Goal: Information Seeking & Learning: Learn about a topic

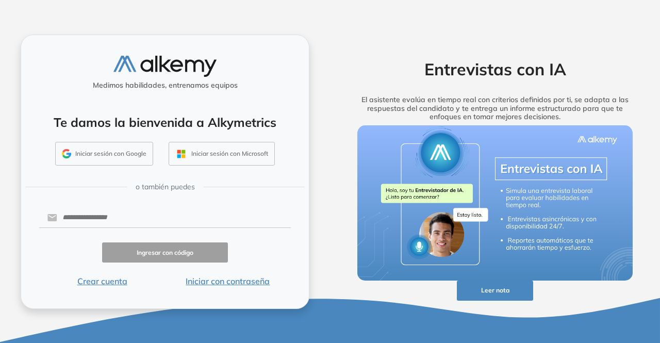
click at [121, 151] on button "Iniciar sesión con Google" at bounding box center [104, 154] width 98 height 24
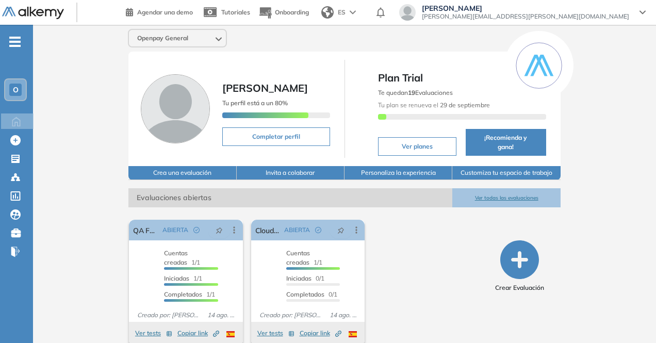
scroll to position [5, 0]
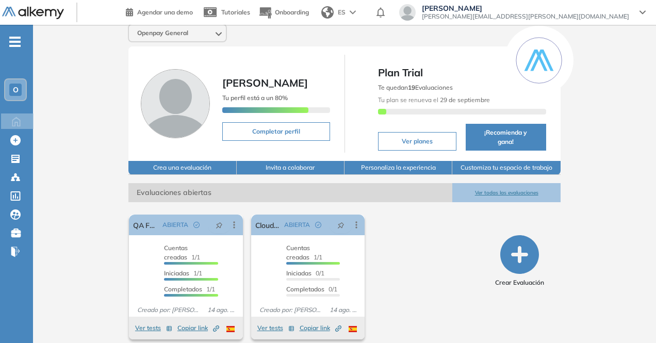
click at [14, 151] on ul "O Home Home Crear Evaluación Crear Evaluación Evaluaciones Evaluaciones Candida…" at bounding box center [16, 150] width 33 height 219
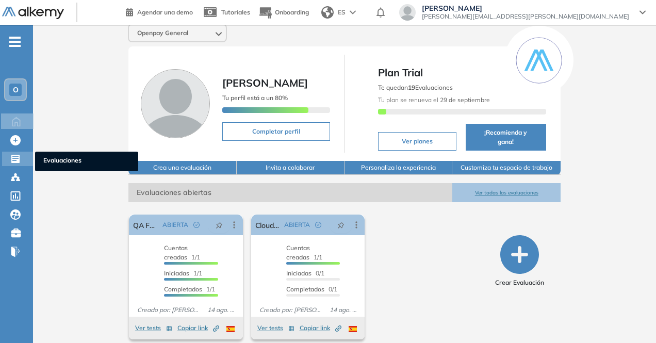
click at [14, 159] on icon at bounding box center [15, 159] width 8 height 8
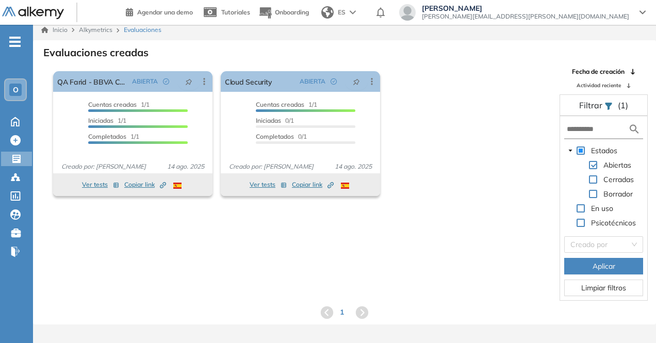
click at [582, 149] on span at bounding box center [581, 150] width 8 height 8
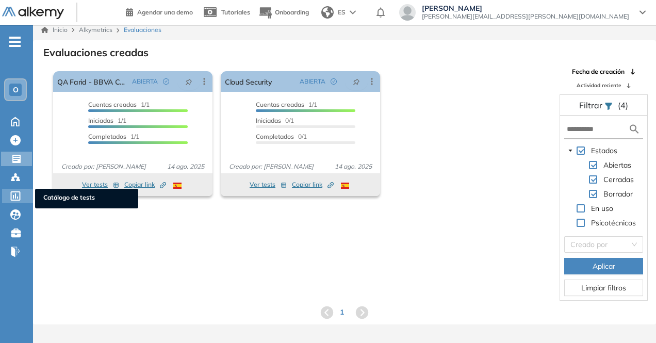
click at [14, 194] on icon at bounding box center [15, 195] width 10 height 9
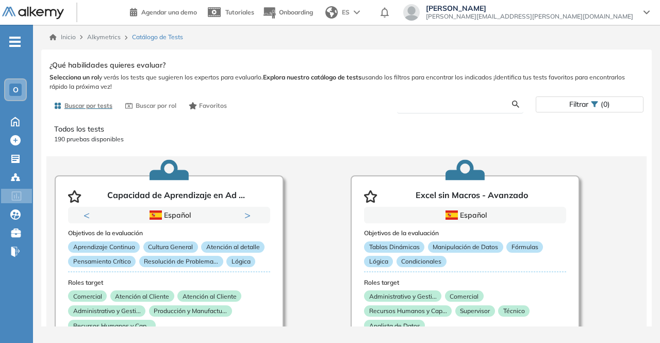
click at [453, 105] on input "text" at bounding box center [458, 104] width 107 height 9
type input "****"
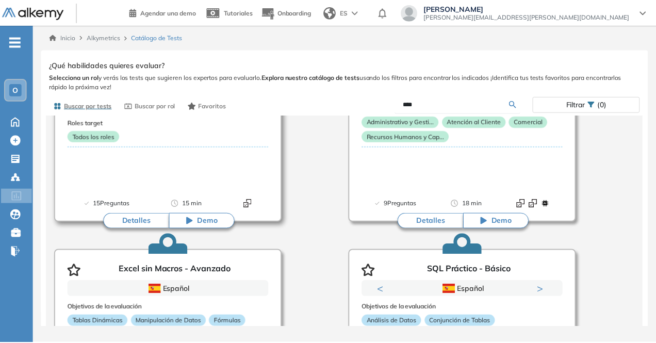
scroll to position [154, 0]
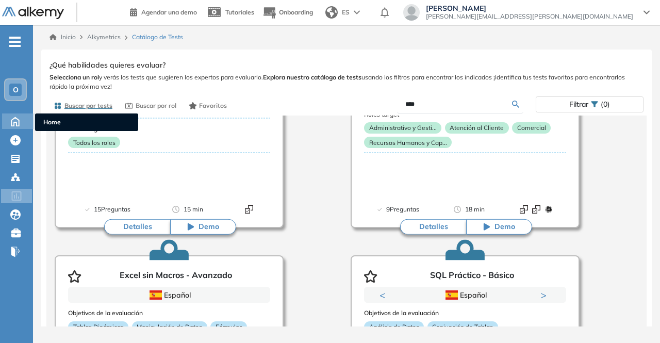
click at [14, 120] on icon at bounding box center [15, 121] width 18 height 12
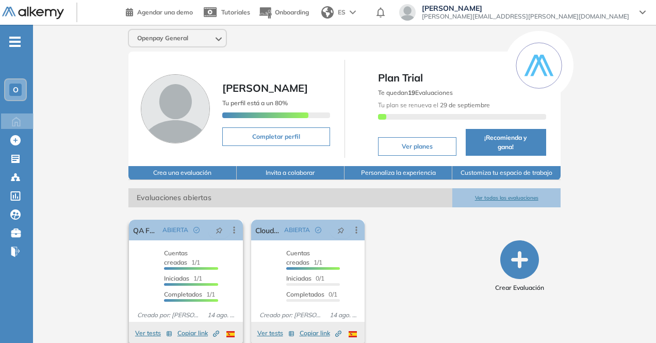
click at [198, 274] on div "Iniciadas 1/1" at bounding box center [191, 280] width 54 height 12
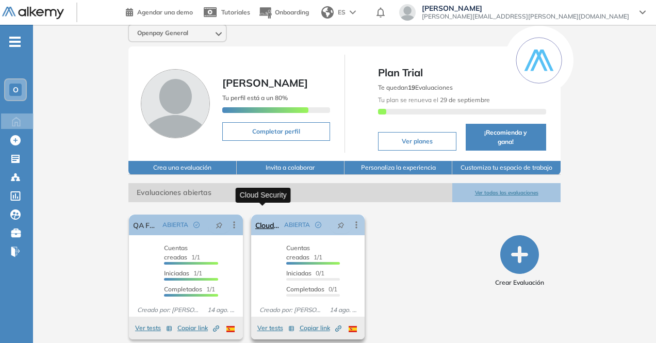
click at [258, 215] on link "Cloud Security" at bounding box center [267, 225] width 25 height 21
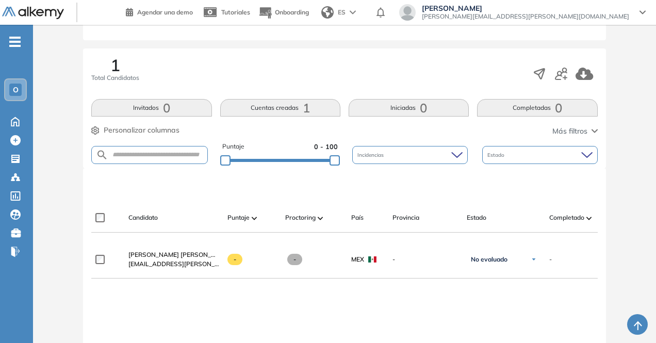
scroll to position [146, 0]
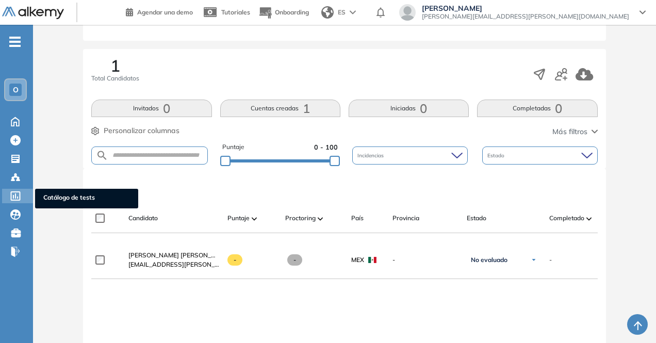
click at [18, 195] on icon at bounding box center [15, 195] width 10 height 9
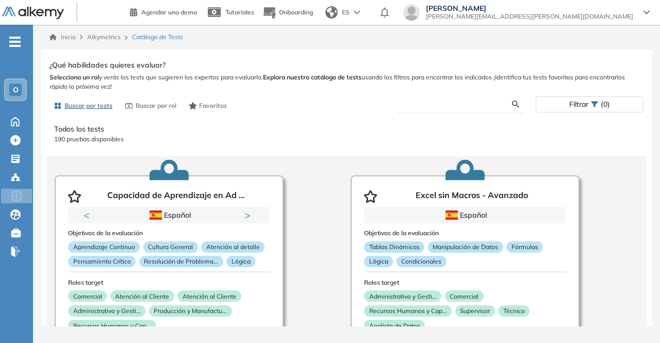
click at [442, 103] on input "text" at bounding box center [458, 104] width 107 height 9
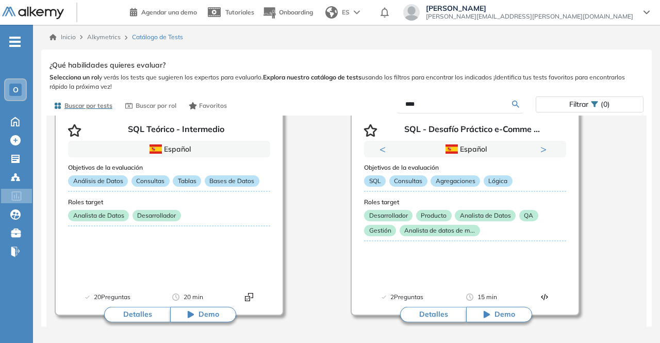
scroll to position [1000, 0]
click at [429, 309] on button "Detalles" at bounding box center [433, 314] width 66 height 15
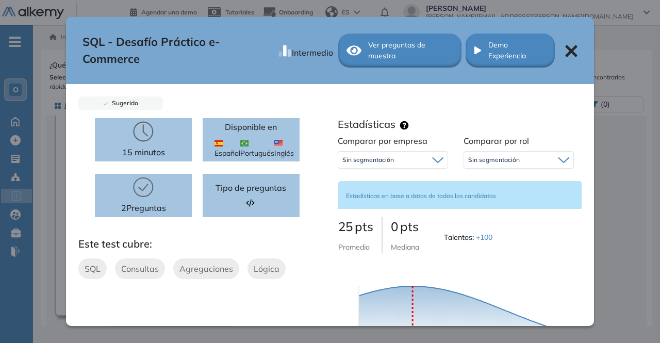
scroll to position [0, 0]
click at [382, 50] on span "Ver preguntas de muestra" at bounding box center [410, 51] width 85 height 22
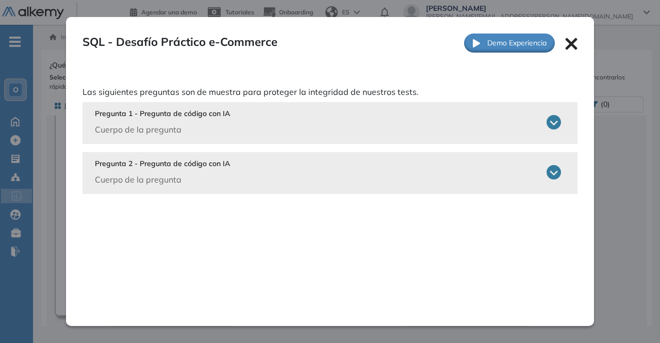
click at [552, 123] on icon at bounding box center [554, 122] width 14 height 14
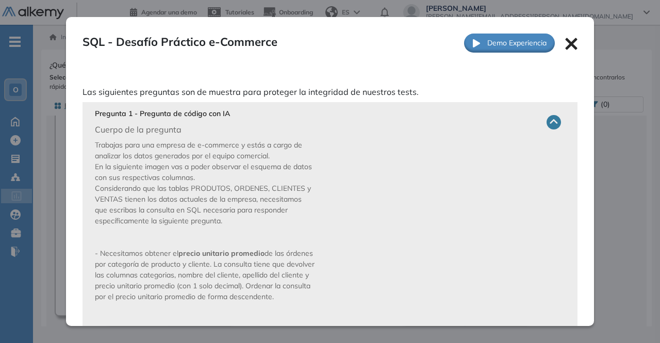
click at [565, 41] on icon at bounding box center [571, 44] width 12 height 12
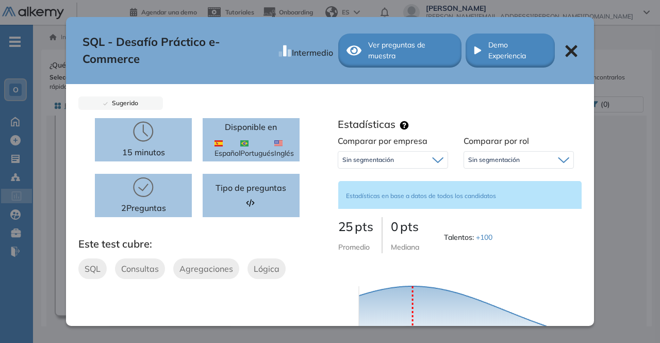
click at [565, 47] on icon at bounding box center [571, 51] width 12 height 12
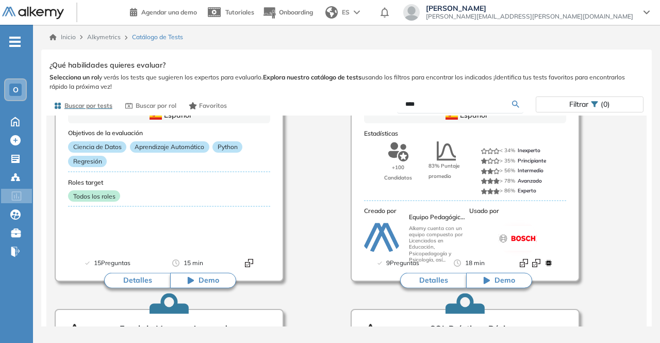
scroll to position [101, 0]
click at [429, 279] on button "Detalles" at bounding box center [433, 279] width 66 height 15
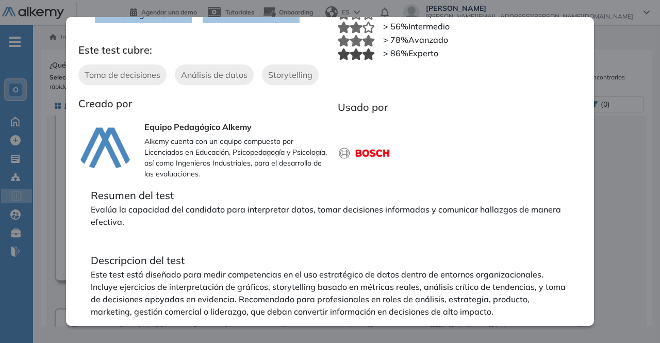
scroll to position [0, 0]
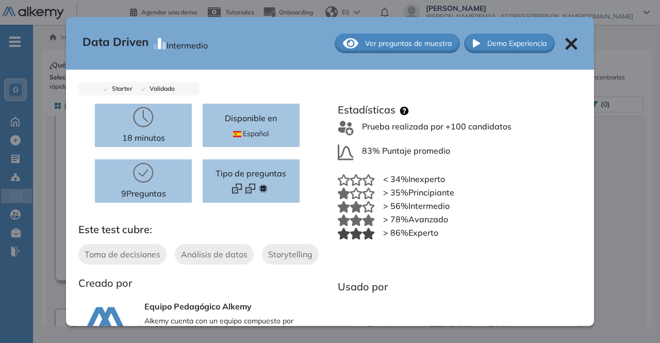
click at [565, 44] on icon at bounding box center [571, 44] width 12 height 12
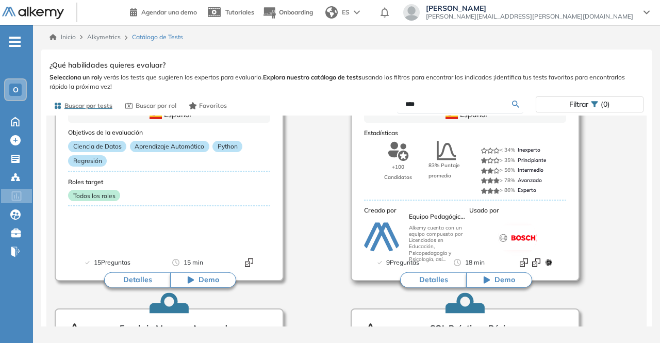
click at [432, 276] on button "Detalles" at bounding box center [433, 279] width 66 height 15
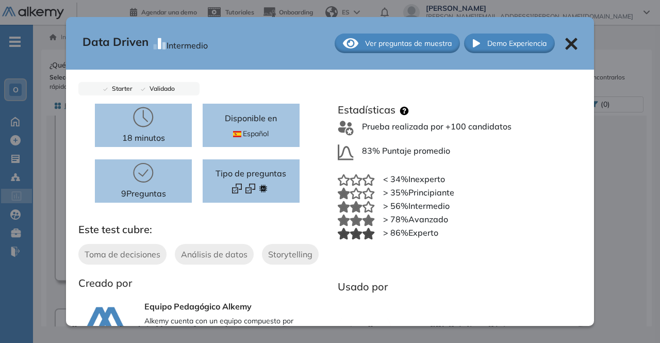
click at [390, 40] on span "Ver preguntas de muestra" at bounding box center [408, 43] width 87 height 11
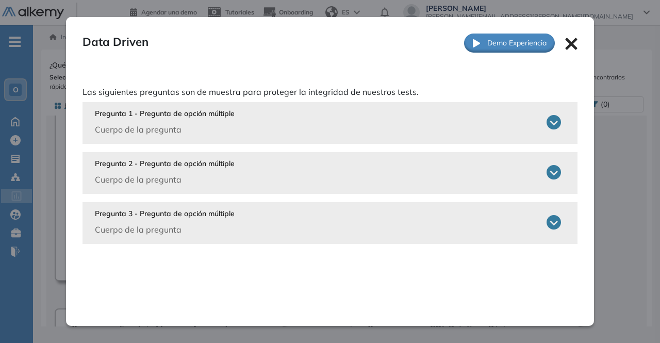
click at [568, 43] on icon at bounding box center [571, 44] width 12 height 12
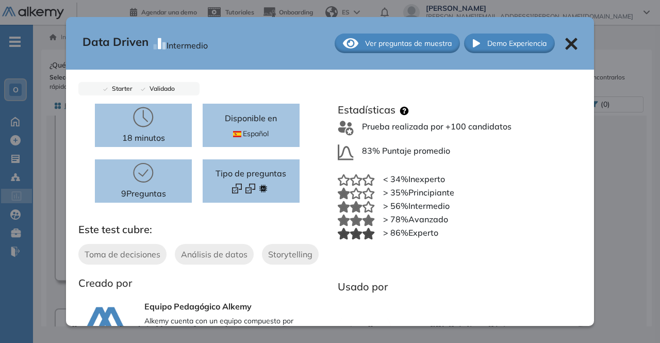
click at [565, 41] on icon at bounding box center [571, 44] width 12 height 12
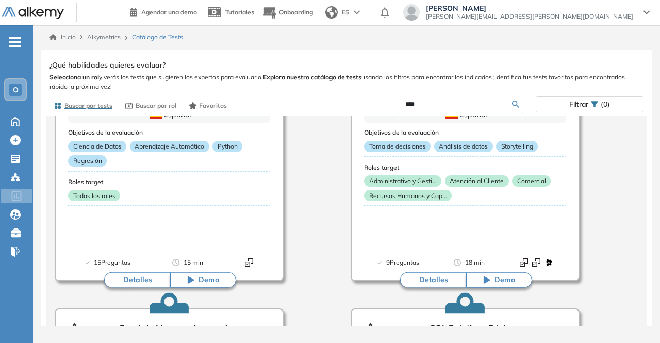
click at [456, 109] on form "****" at bounding box center [460, 104] width 126 height 18
click at [455, 102] on input "****" at bounding box center [458, 104] width 107 height 9
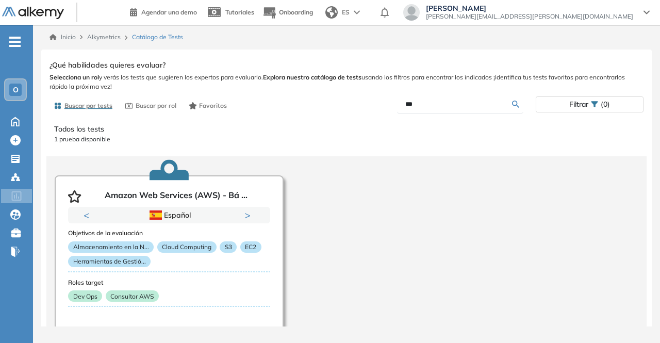
scroll to position [61, 0]
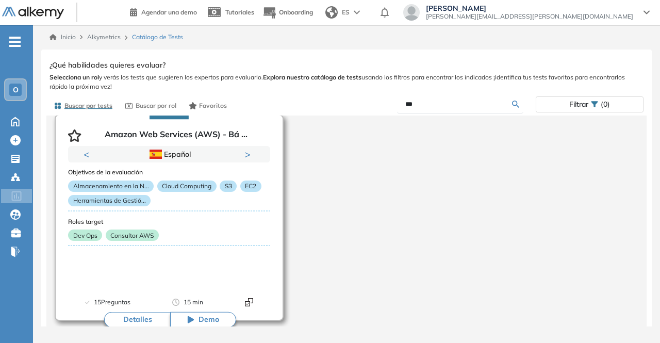
click at [136, 318] on button "Detalles" at bounding box center [137, 319] width 66 height 15
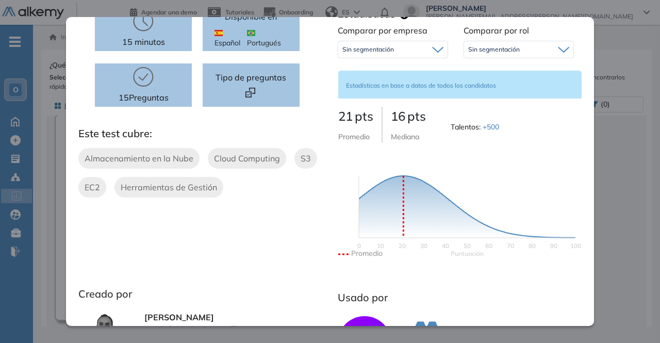
scroll to position [0, 0]
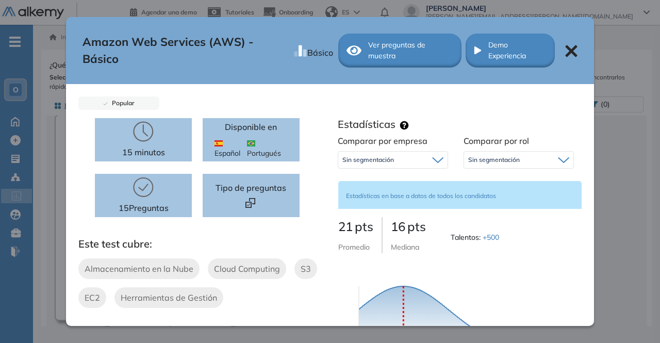
click at [390, 50] on span "Ver preguntas de muestra" at bounding box center [410, 51] width 85 height 22
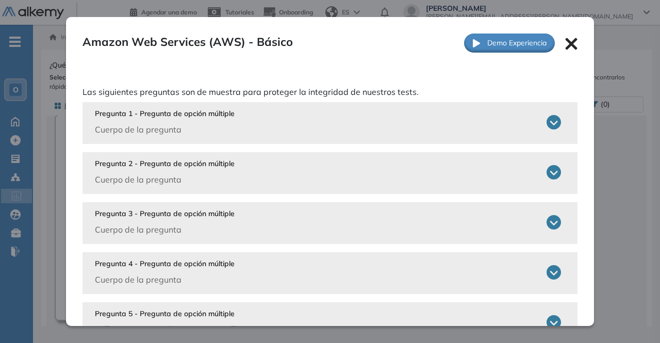
scroll to position [1, 0]
click at [547, 122] on icon at bounding box center [554, 122] width 14 height 14
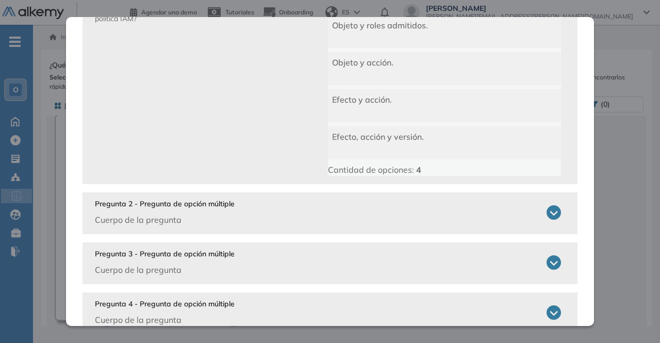
scroll to position [0, 0]
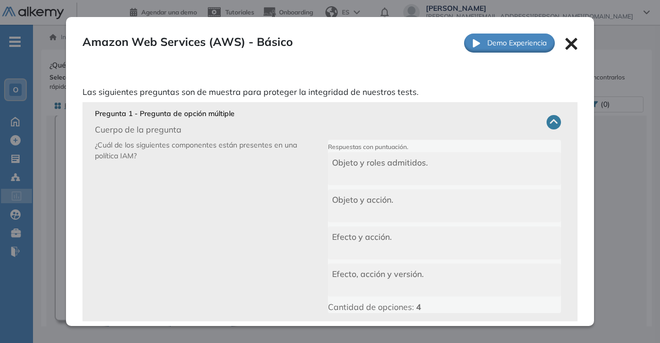
click at [569, 48] on icon at bounding box center [571, 44] width 12 height 12
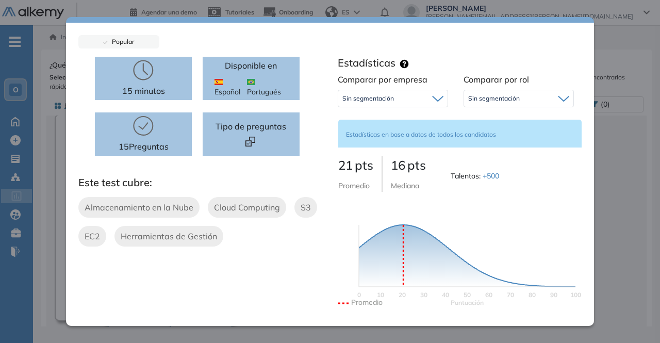
scroll to position [63, 0]
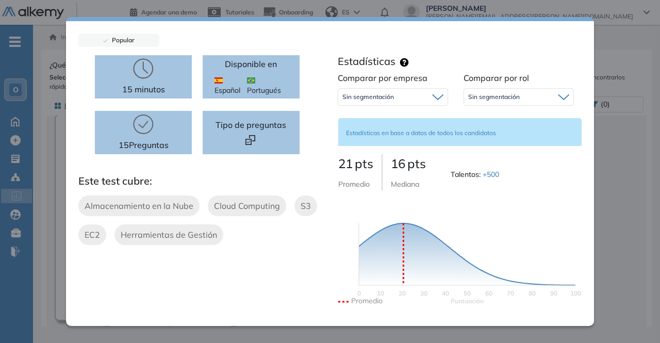
click at [426, 93] on div "Sin segmentación" at bounding box center [392, 97] width 109 height 17
drag, startPoint x: 426, startPoint y: 93, endPoint x: 477, endPoint y: 97, distance: 50.7
click at [477, 97] on div "Comparar por empresa Sin segmentación Sin segmentación Comparar por rol Sin seg…" at bounding box center [456, 199] width 252 height 255
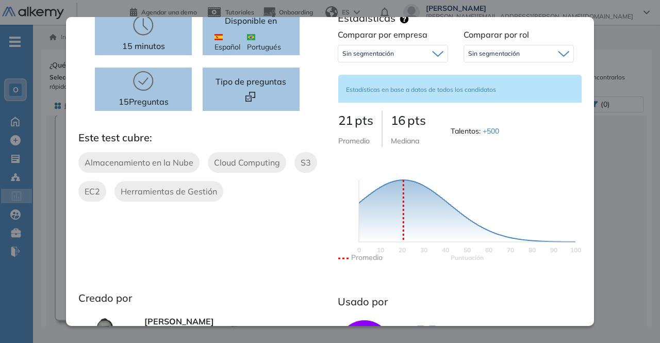
scroll to position [0, 0]
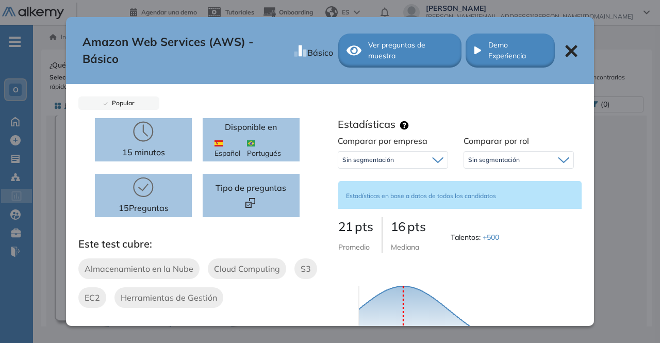
click at [566, 53] on icon at bounding box center [571, 51] width 12 height 12
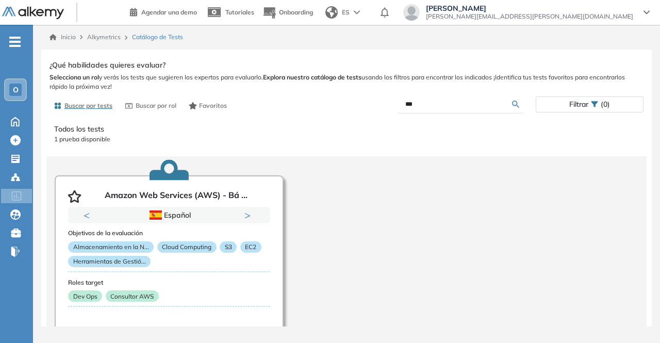
click at [456, 104] on input "***" at bounding box center [458, 104] width 107 height 9
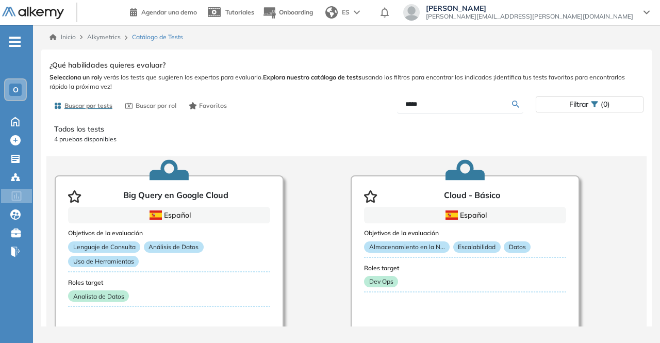
click at [428, 107] on input "*****" at bounding box center [458, 104] width 107 height 9
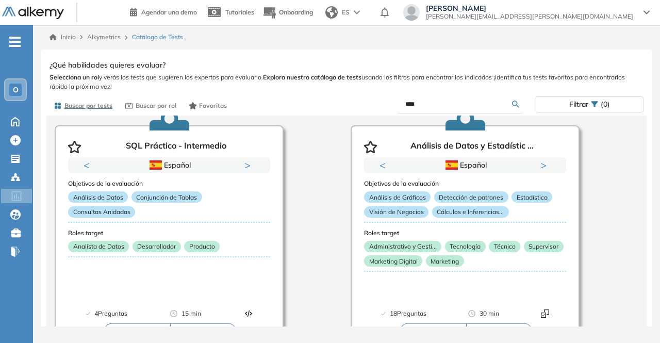
scroll to position [555, 0]
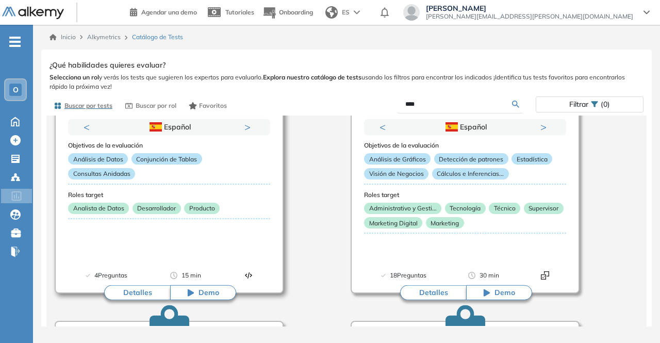
click at [145, 291] on button "Detalles" at bounding box center [137, 292] width 66 height 15
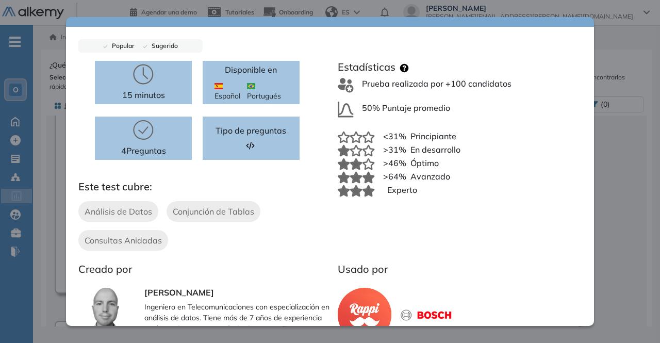
scroll to position [0, 0]
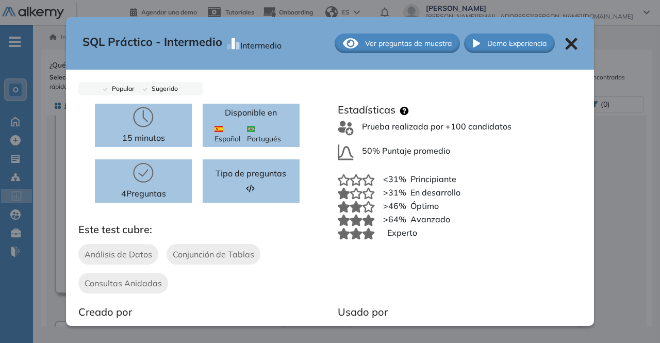
click at [395, 41] on span "Ver preguntas de muestra" at bounding box center [408, 43] width 87 height 11
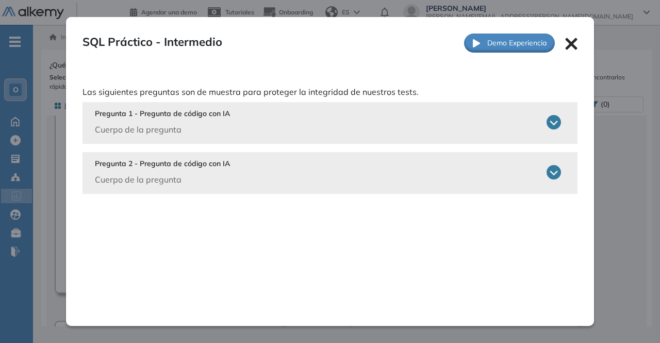
click at [549, 120] on icon at bounding box center [554, 122] width 14 height 14
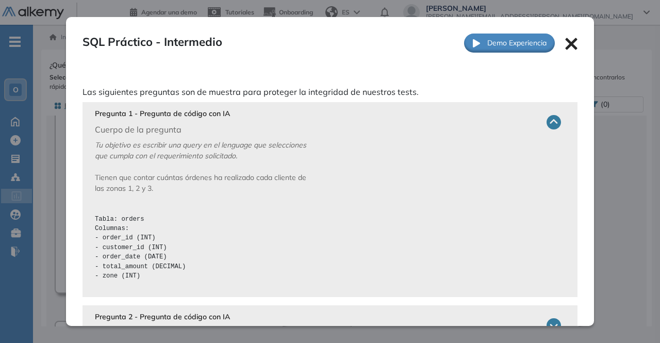
scroll to position [42, 0]
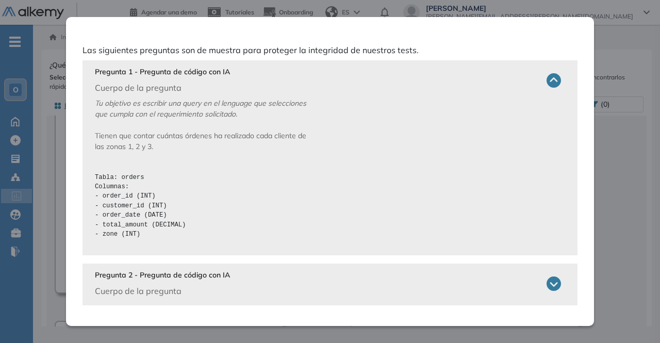
click at [103, 292] on p "Cuerpo de la pregunta" at bounding box center [162, 291] width 135 height 12
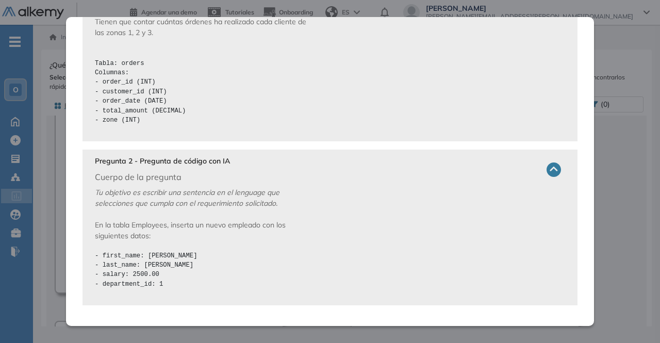
scroll to position [0, 0]
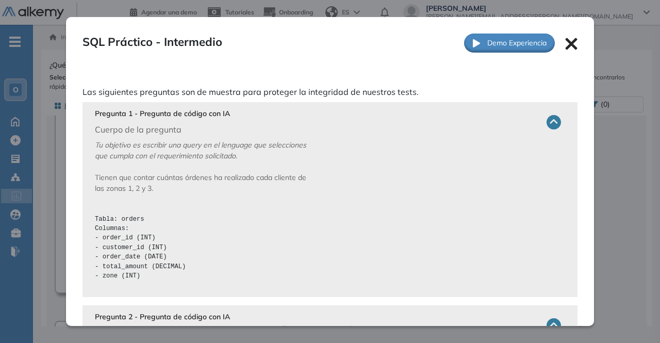
click at [567, 40] on icon at bounding box center [571, 44] width 12 height 12
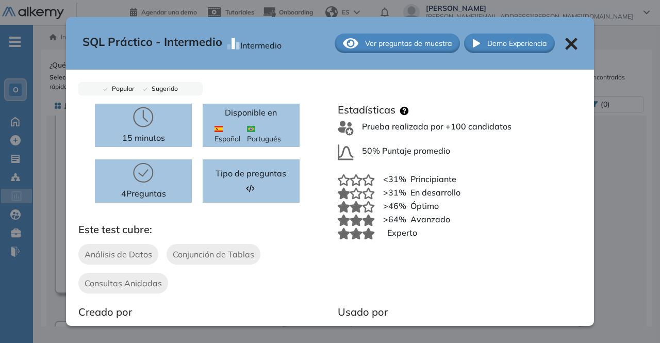
click at [565, 41] on icon at bounding box center [571, 44] width 12 height 12
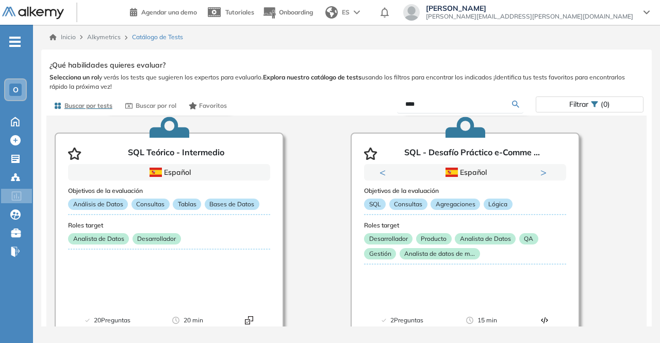
scroll to position [1063, 0]
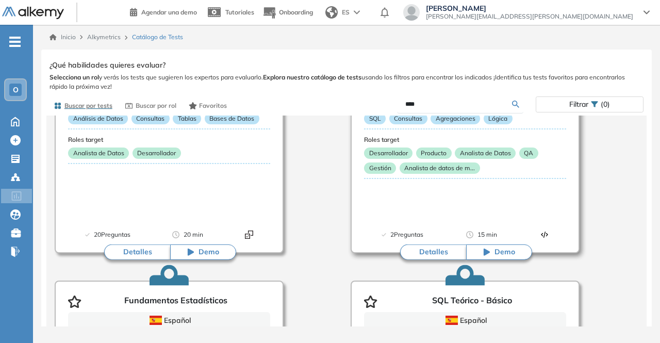
click at [432, 253] on button "Detalles" at bounding box center [433, 251] width 66 height 15
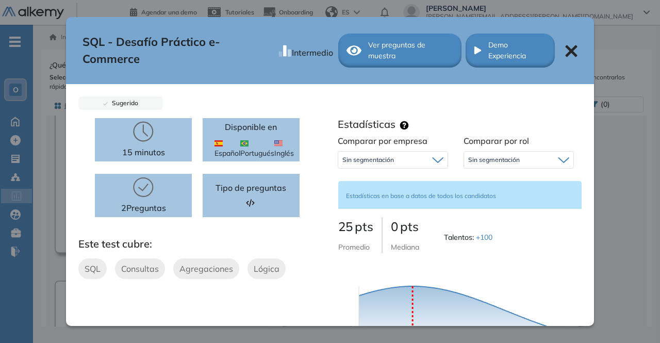
click at [381, 66] on div "Ver preguntas de muestra" at bounding box center [399, 51] width 123 height 34
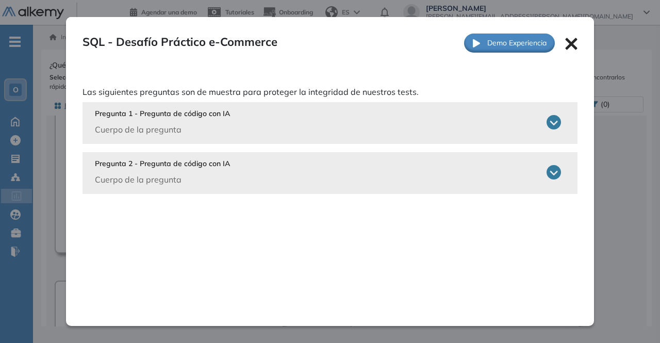
click at [342, 126] on div "Pregunta 1 - Pregunta de código con IA Cuerpo de la pregunta" at bounding box center [328, 121] width 466 height 27
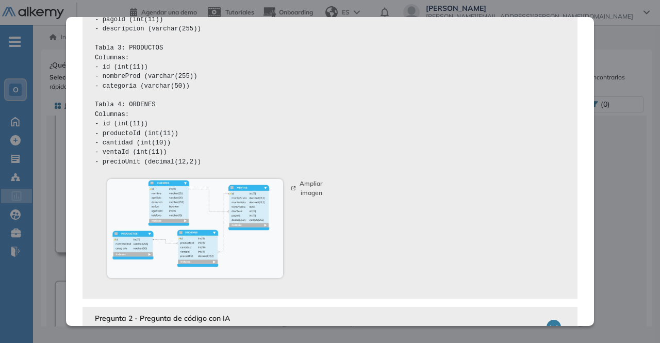
scroll to position [566, 0]
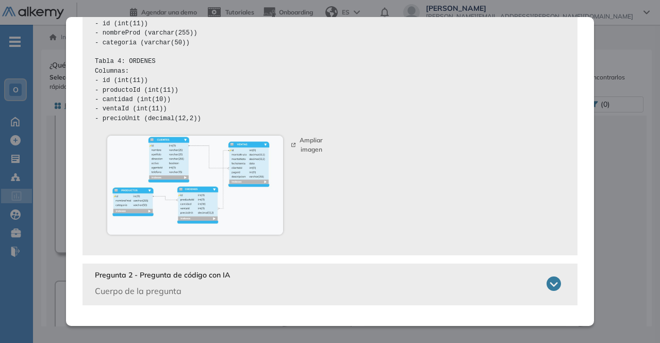
click at [128, 296] on p "Cuerpo de la pregunta" at bounding box center [162, 291] width 135 height 12
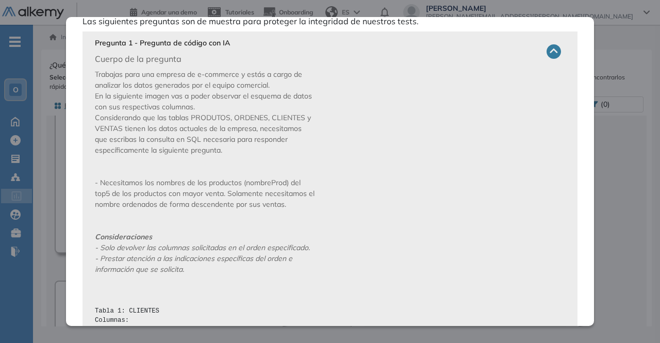
scroll to position [0, 0]
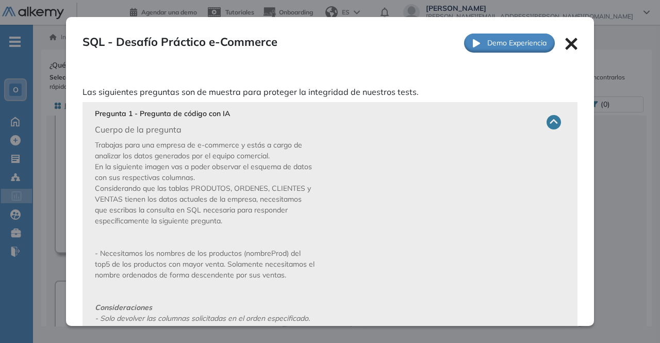
click at [565, 47] on icon at bounding box center [571, 44] width 12 height 12
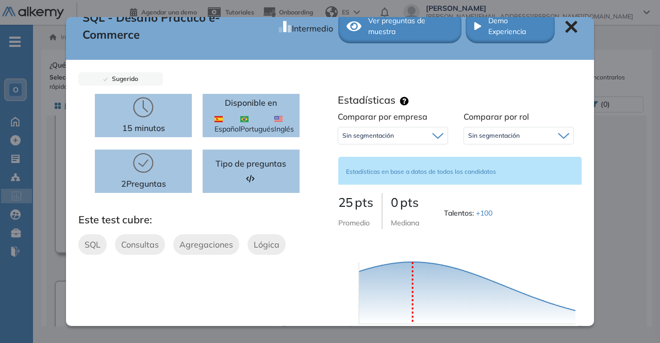
scroll to position [20, 0]
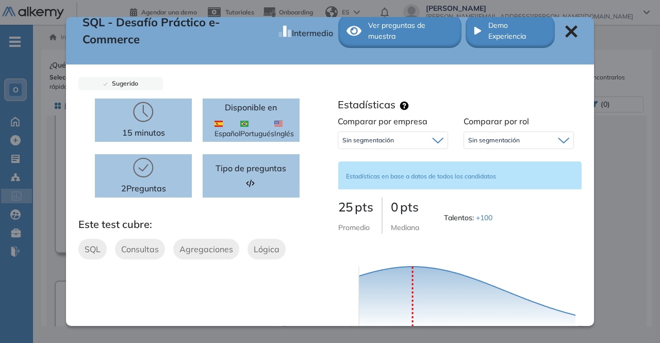
click at [565, 29] on icon at bounding box center [571, 31] width 12 height 12
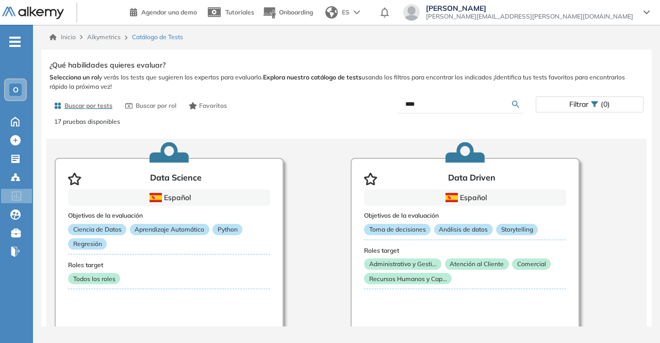
scroll to position [0, 0]
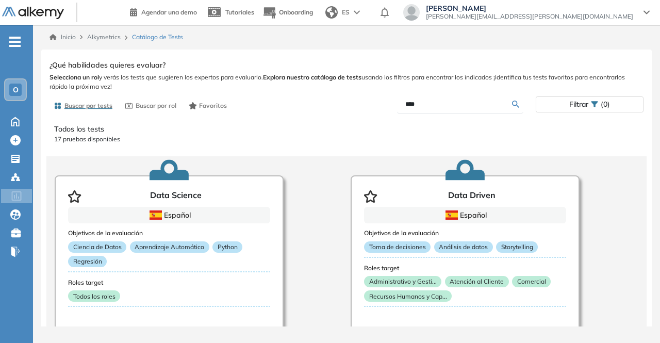
click at [471, 106] on input "****" at bounding box center [458, 104] width 107 height 9
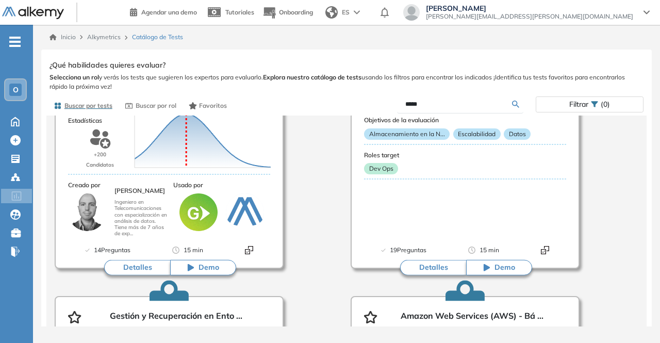
scroll to position [113, 0]
click at [432, 266] on button "Detalles" at bounding box center [433, 266] width 66 height 15
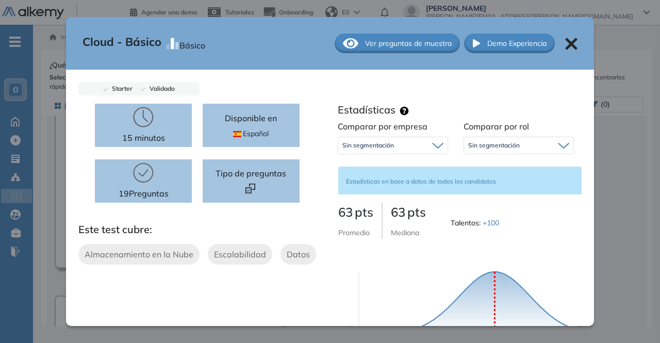
click at [376, 44] on span "Ver preguntas de muestra" at bounding box center [408, 43] width 87 height 11
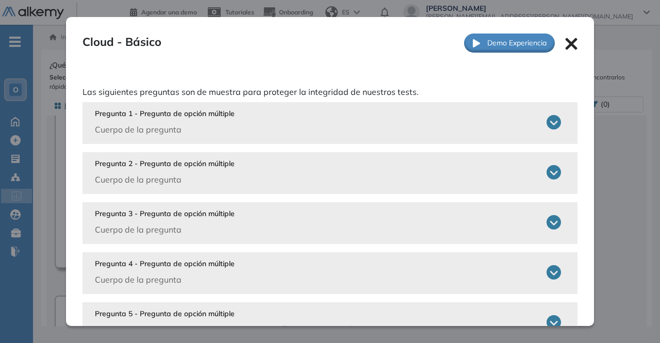
click at [547, 122] on icon at bounding box center [554, 122] width 14 height 14
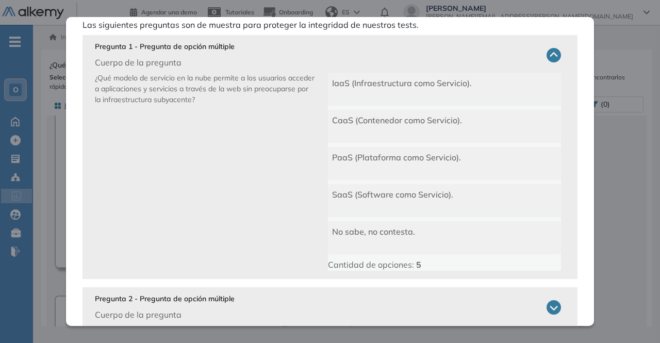
scroll to position [220, 0]
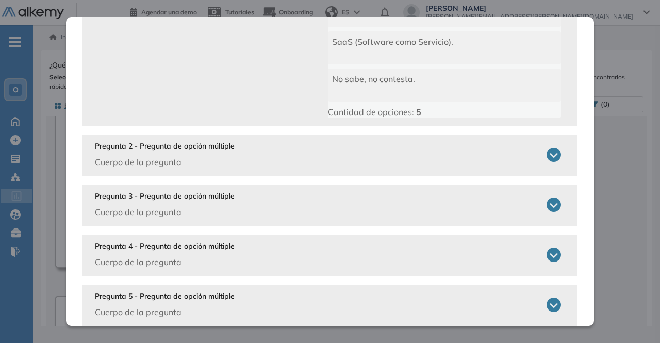
click at [545, 162] on div "Pregunta 2 - Pregunta de opción múltiple Cuerpo de la pregunta" at bounding box center [328, 154] width 466 height 27
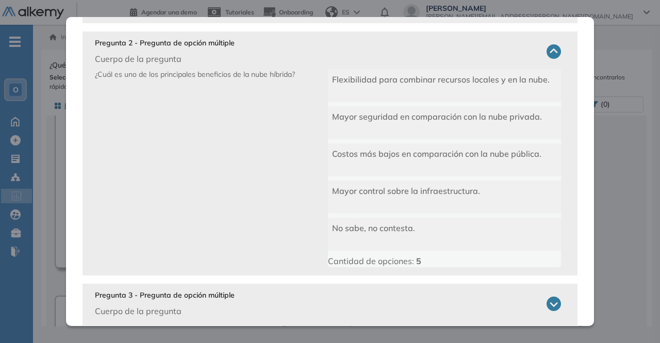
scroll to position [325, 0]
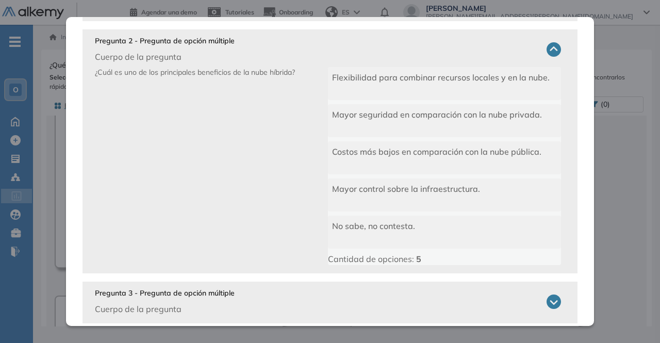
click at [562, 192] on div "Pregunta 2 - Pregunta de opción múltiple Cuerpo de la pregunta ¿Cuál es uno de …" at bounding box center [330, 151] width 495 height 244
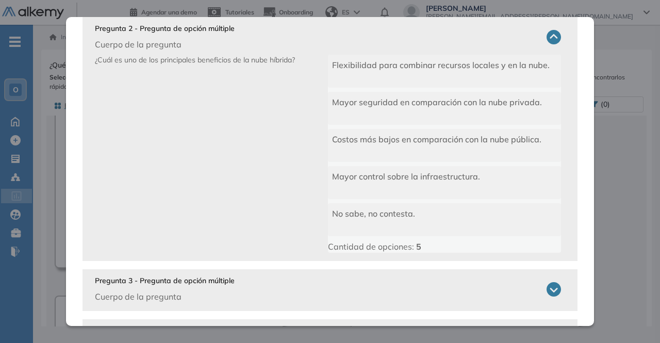
scroll to position [338, 0]
click at [547, 289] on icon at bounding box center [554, 289] width 14 height 14
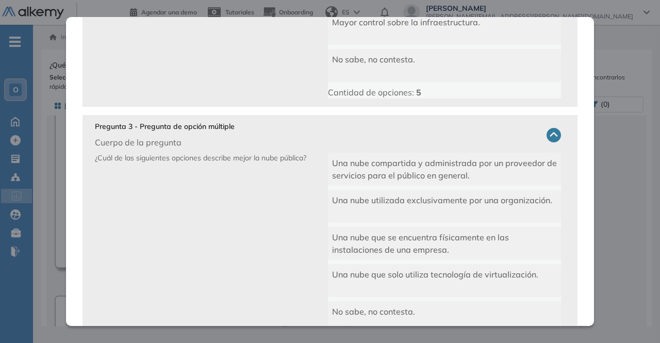
scroll to position [0, 0]
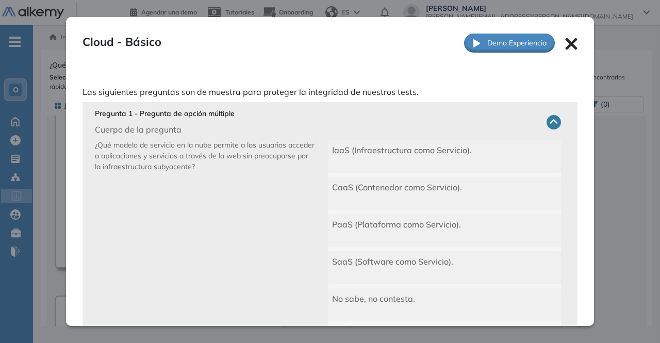
click at [565, 40] on icon at bounding box center [571, 44] width 12 height 12
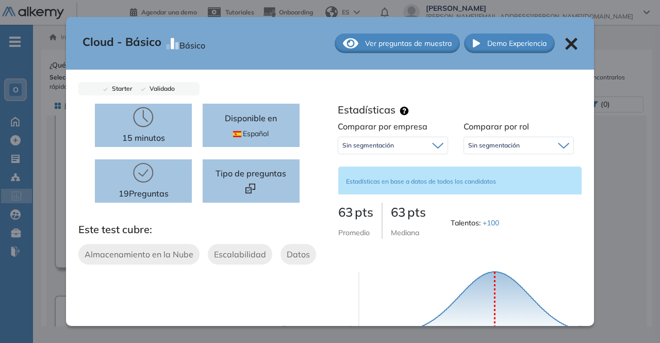
click at [570, 39] on div "Cloud - Básico Básico Ver preguntas de muestra Demo Experiencia" at bounding box center [330, 43] width 528 height 53
click at [565, 42] on icon at bounding box center [571, 44] width 12 height 12
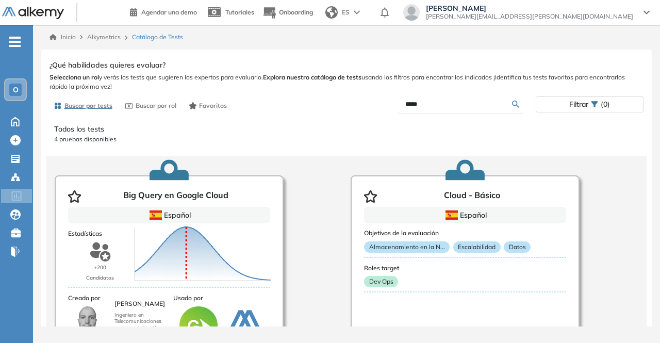
click at [446, 105] on input "*****" at bounding box center [458, 104] width 107 height 9
type input "******"
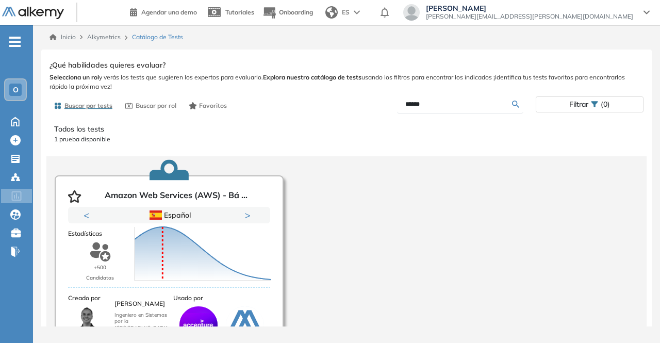
scroll to position [61, 0]
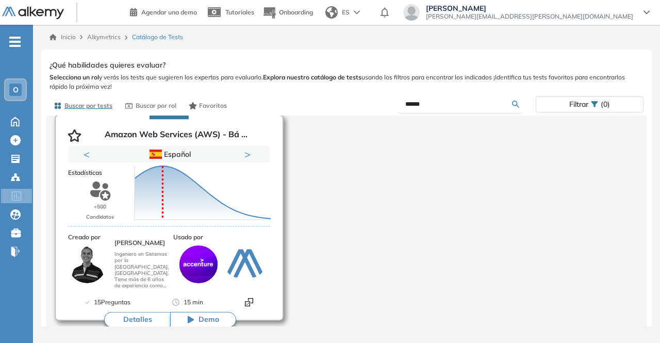
click at [136, 320] on button "Detalles" at bounding box center [137, 319] width 66 height 15
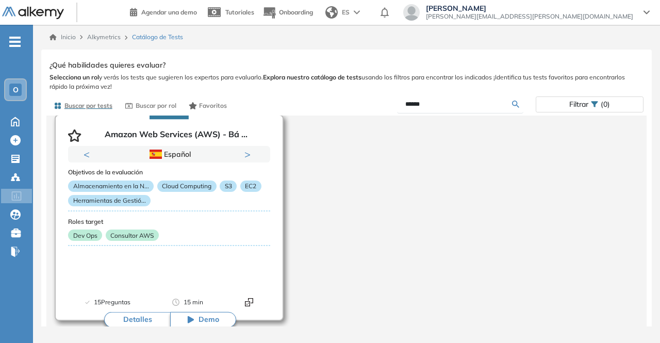
click at [139, 324] on button "Detalles" at bounding box center [137, 319] width 66 height 15
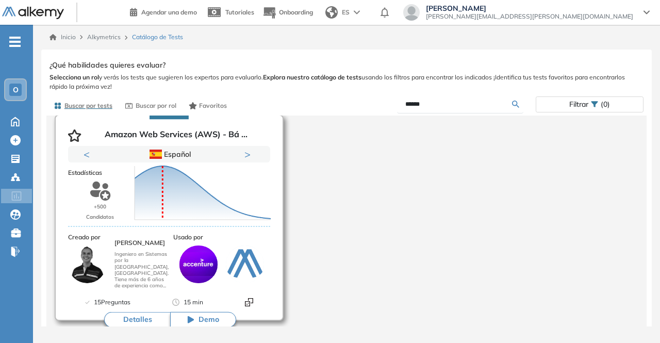
click at [149, 323] on button "Detalles" at bounding box center [137, 319] width 66 height 15
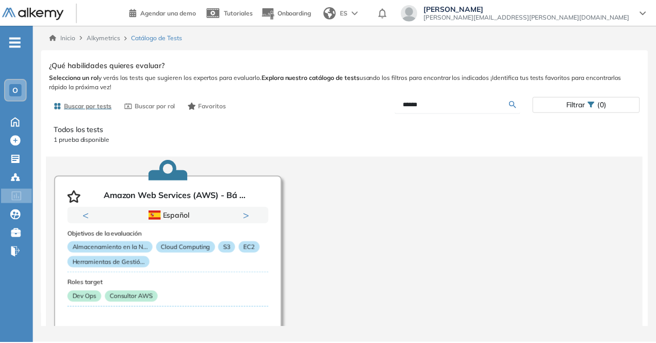
scroll to position [1, 0]
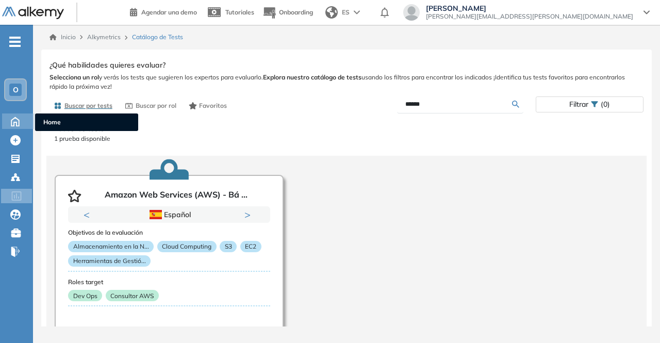
click at [20, 120] on icon at bounding box center [15, 121] width 18 height 12
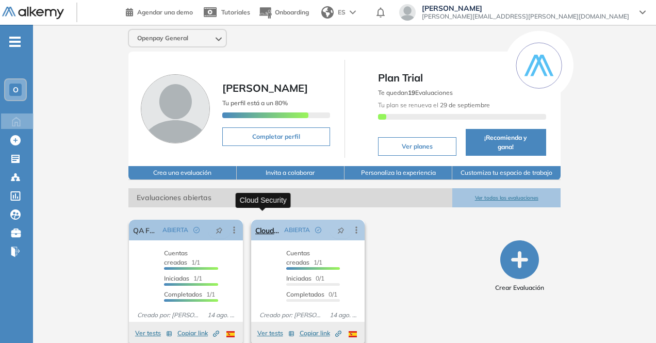
click at [273, 220] on link "Cloud Security" at bounding box center [267, 230] width 25 height 21
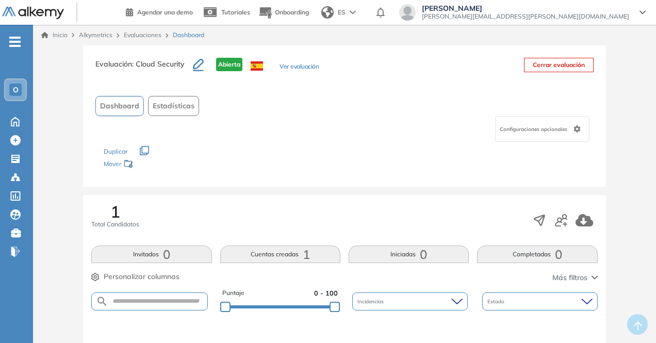
click at [151, 35] on link "Evaluaciones" at bounding box center [143, 35] width 38 height 8
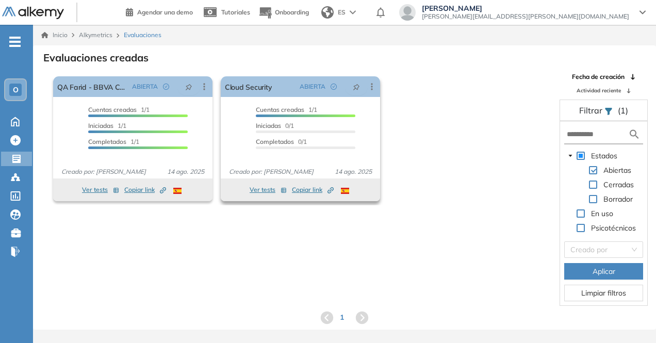
click at [269, 188] on button "Ver tests" at bounding box center [268, 190] width 37 height 12
click at [283, 187] on icon "button" at bounding box center [284, 190] width 6 height 6
click at [263, 188] on button "Ver tests" at bounding box center [268, 190] width 37 height 12
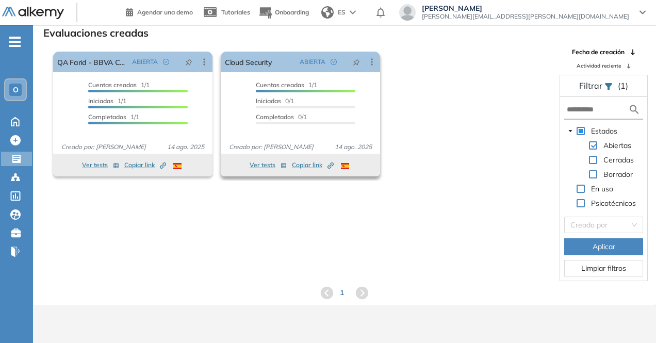
scroll to position [23, 0]
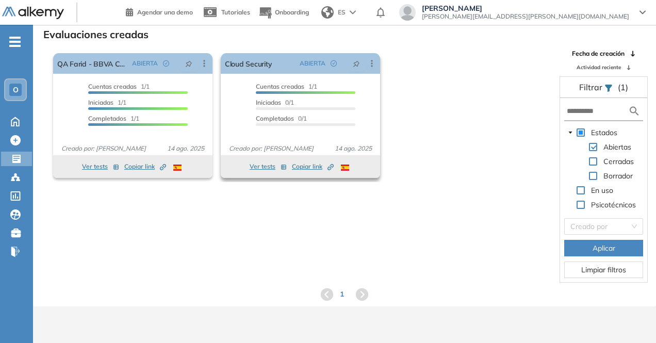
click at [260, 165] on button "Ver tests" at bounding box center [268, 166] width 37 height 12
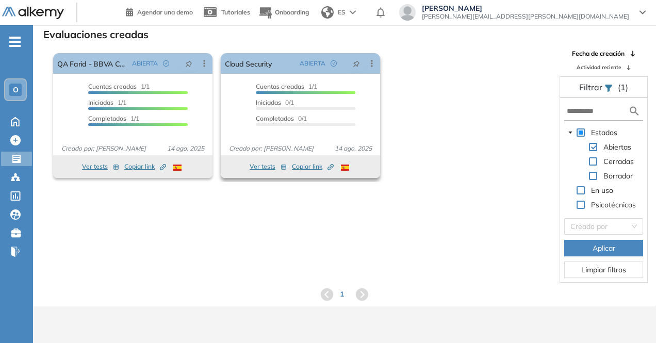
click at [260, 165] on button "Ver tests" at bounding box center [268, 166] width 37 height 12
click at [372, 66] on icon at bounding box center [372, 63] width 10 height 10
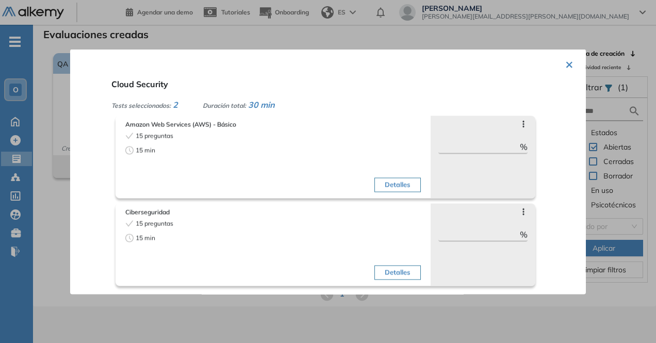
scroll to position [25, 0]
click at [566, 64] on button "×" at bounding box center [569, 63] width 8 height 20
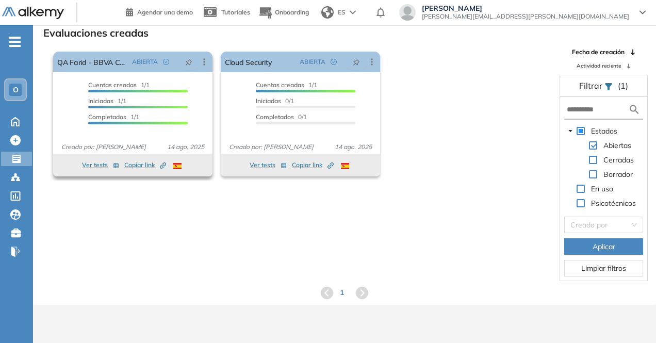
click at [115, 165] on icon "button" at bounding box center [116, 166] width 5 height 5
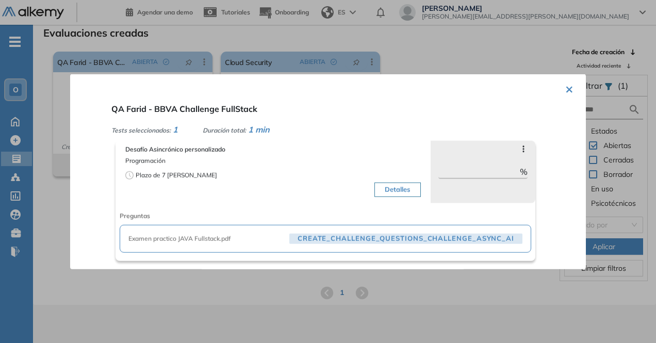
click at [565, 90] on button "×" at bounding box center [569, 88] width 8 height 20
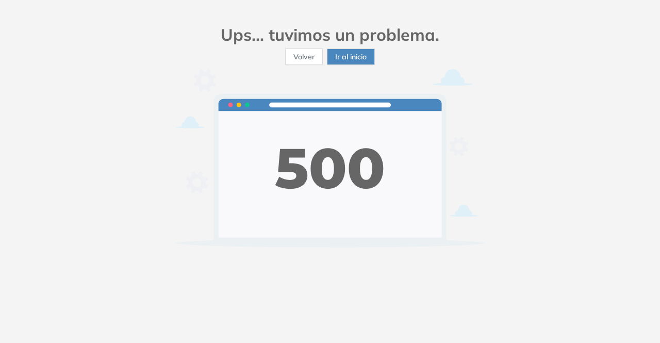
click at [303, 54] on span "Volver" at bounding box center [303, 56] width 21 height 11
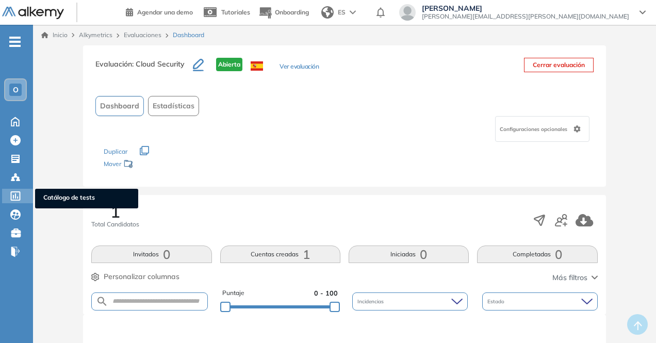
click at [19, 189] on div at bounding box center [16, 195] width 12 height 12
